Goal: Navigation & Orientation: Find specific page/section

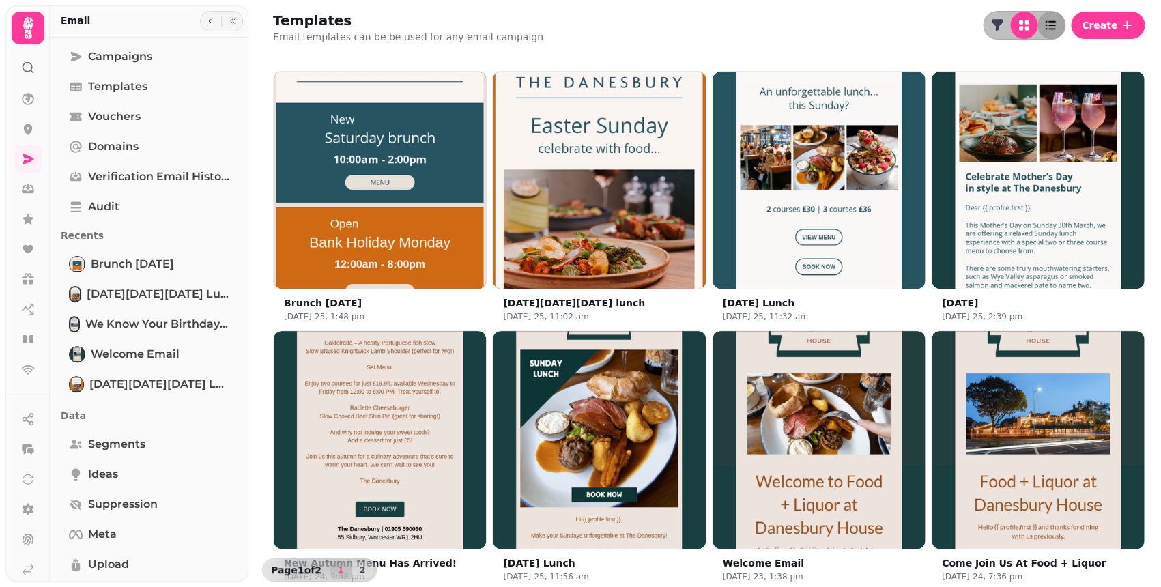
click at [1057, 26] on icon "button" at bounding box center [1051, 25] width 14 height 14
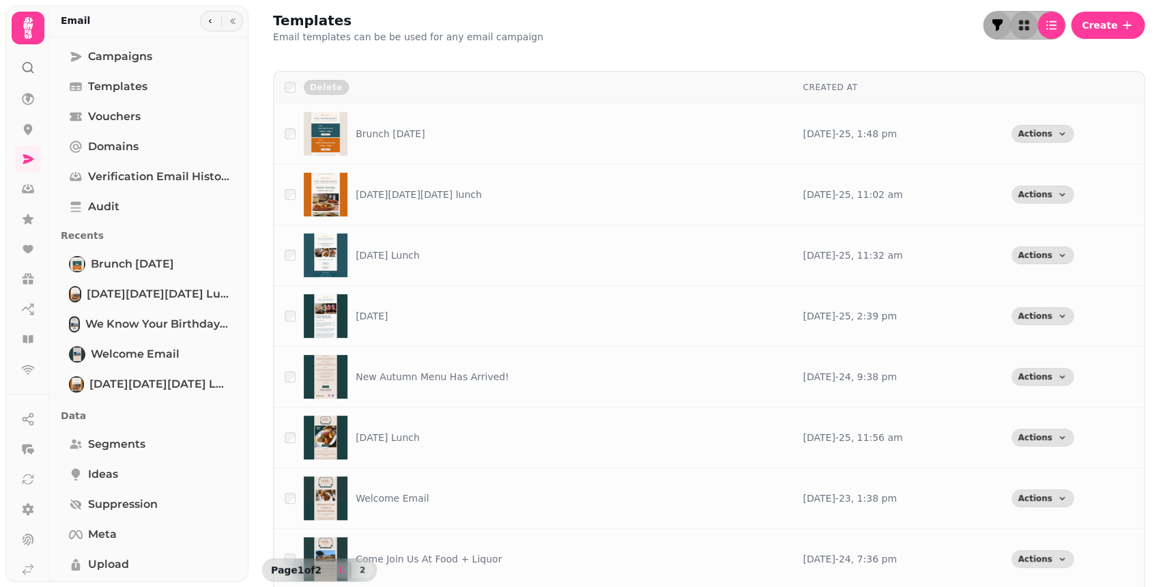
click at [1001, 27] on icon "button" at bounding box center [997, 25] width 10 height 12
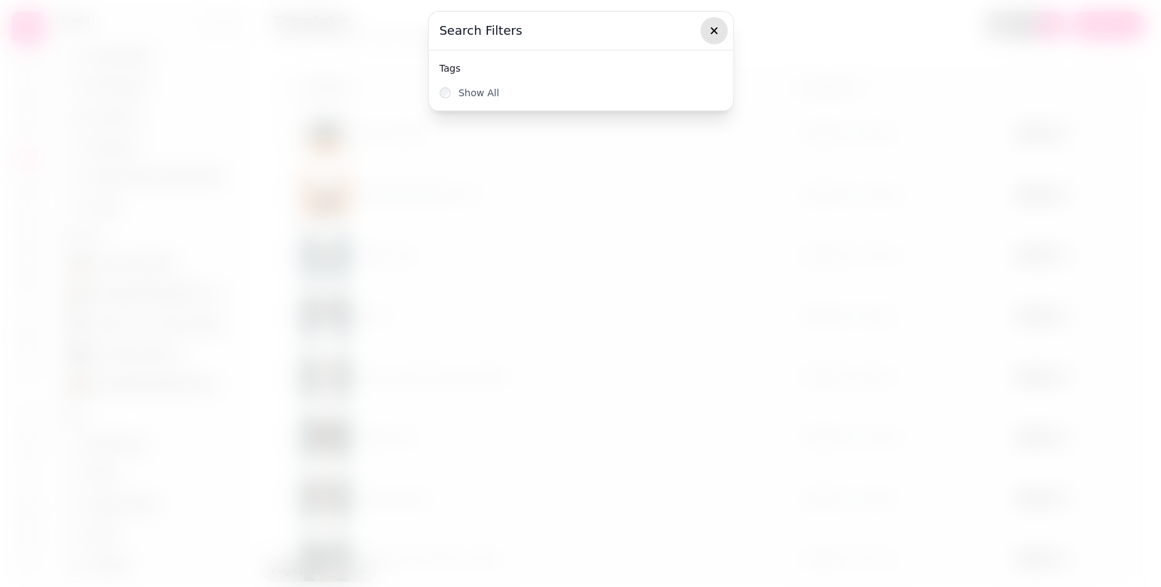
click at [715, 33] on icon "button" at bounding box center [714, 31] width 14 height 14
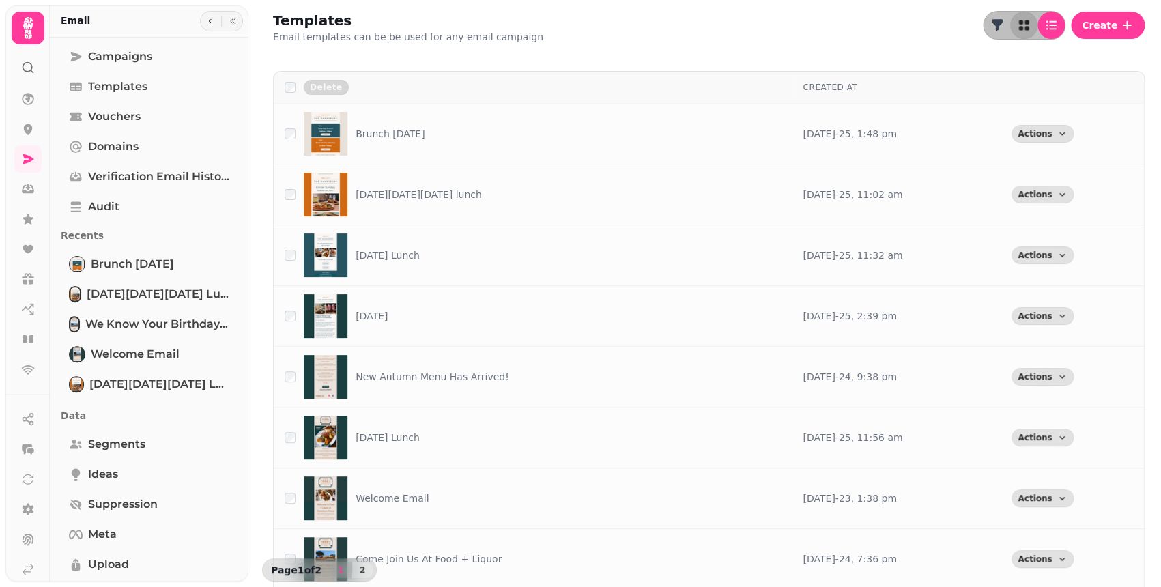
click at [26, 29] on icon at bounding box center [27, 27] width 27 height 27
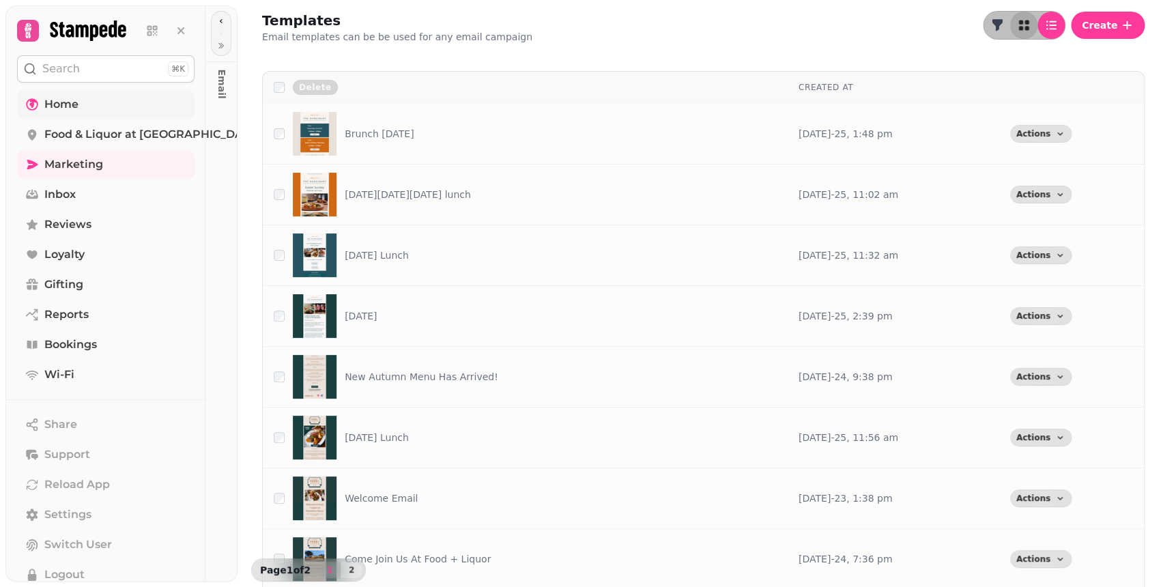
click at [76, 102] on span "Home" at bounding box center [61, 104] width 34 height 16
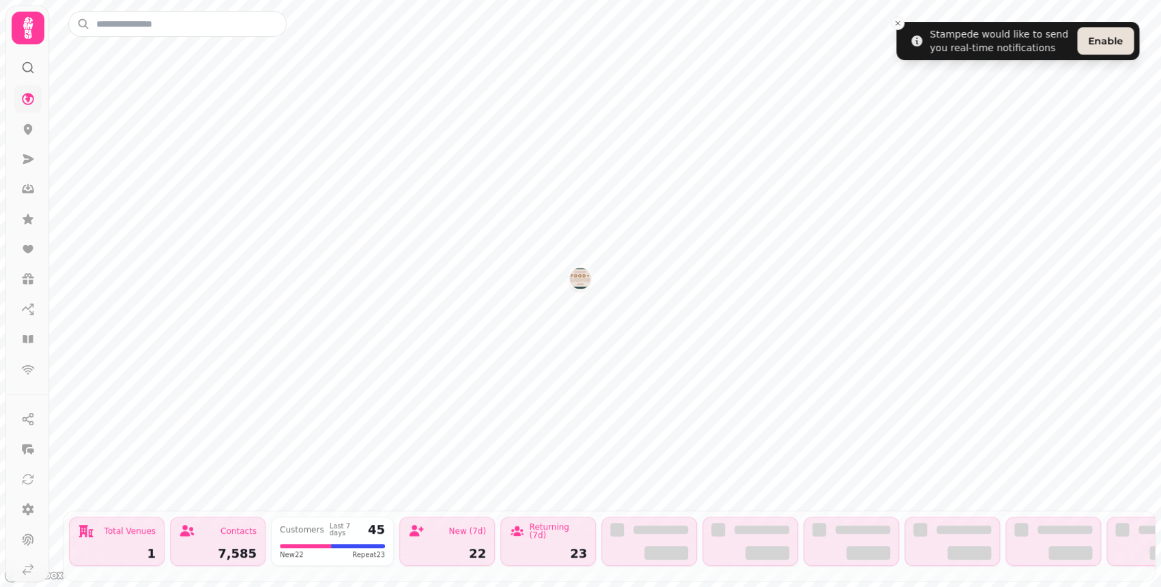
click at [31, 27] on icon at bounding box center [28, 28] width 10 height 22
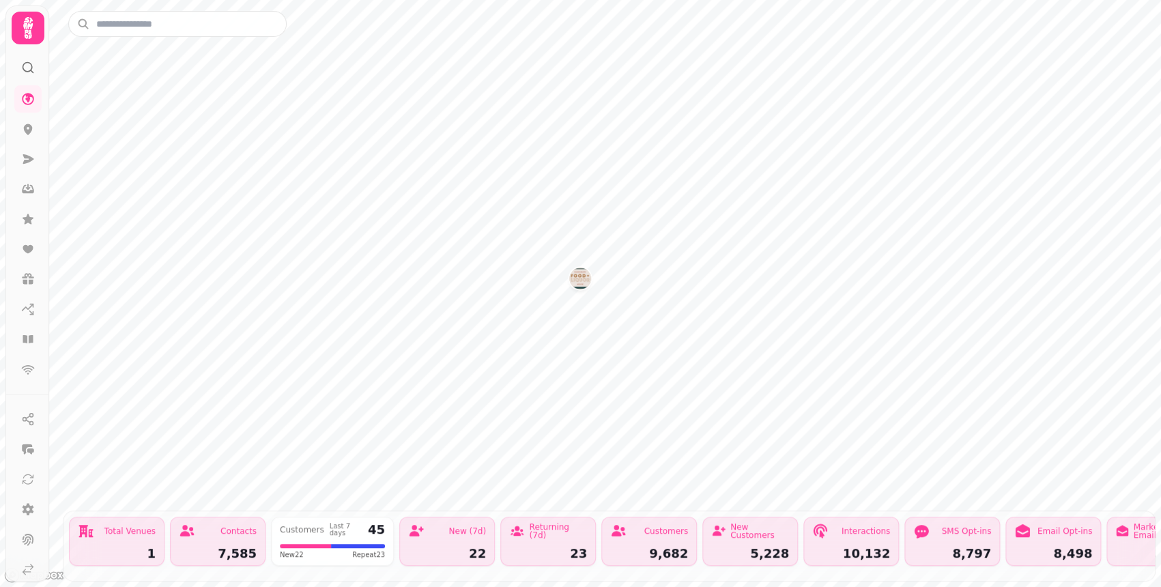
click at [27, 32] on icon at bounding box center [28, 28] width 10 height 22
